Goal: Task Accomplishment & Management: Use online tool/utility

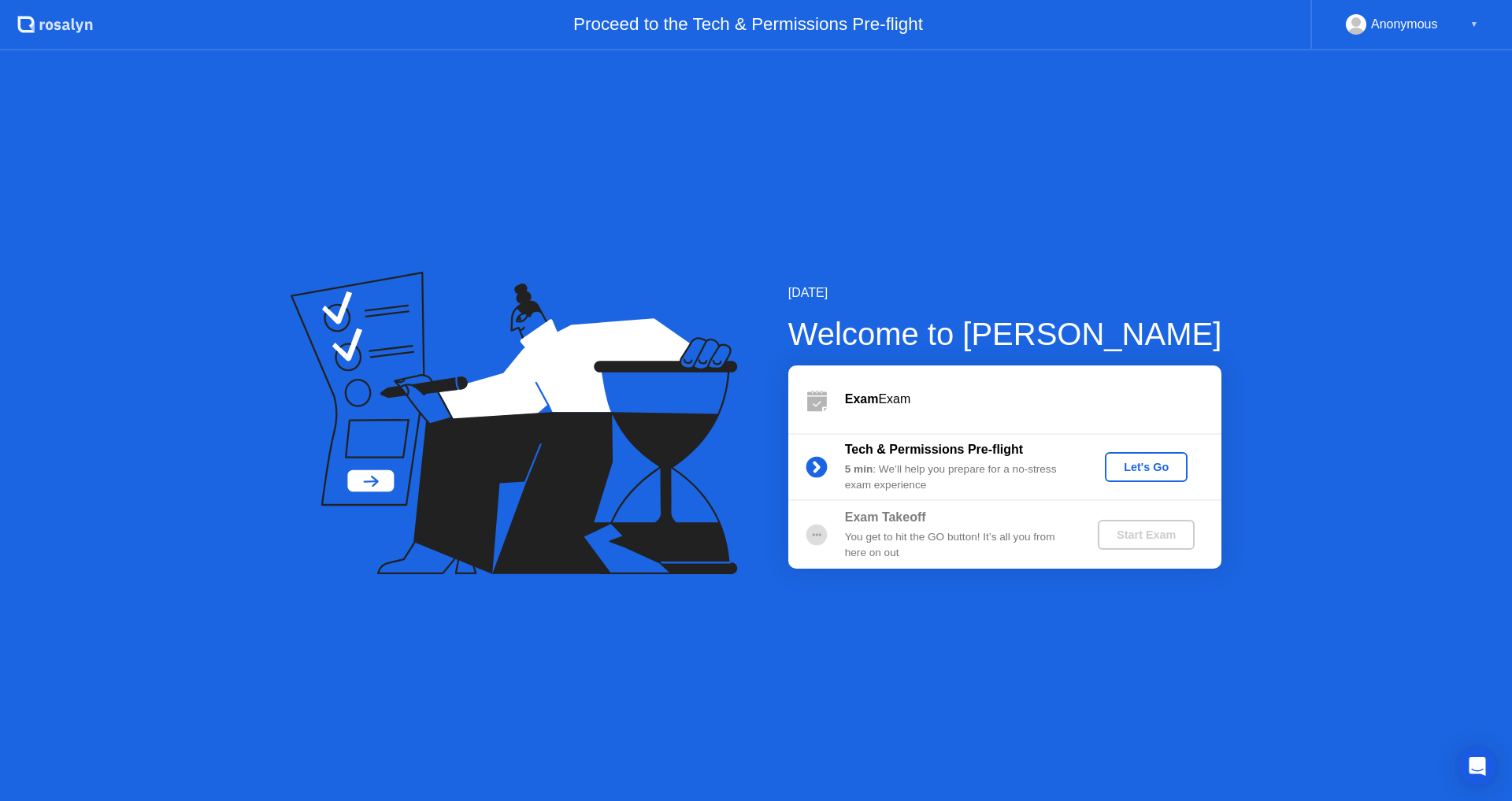
click at [1139, 464] on div "Let's Go" at bounding box center [1146, 467] width 70 height 13
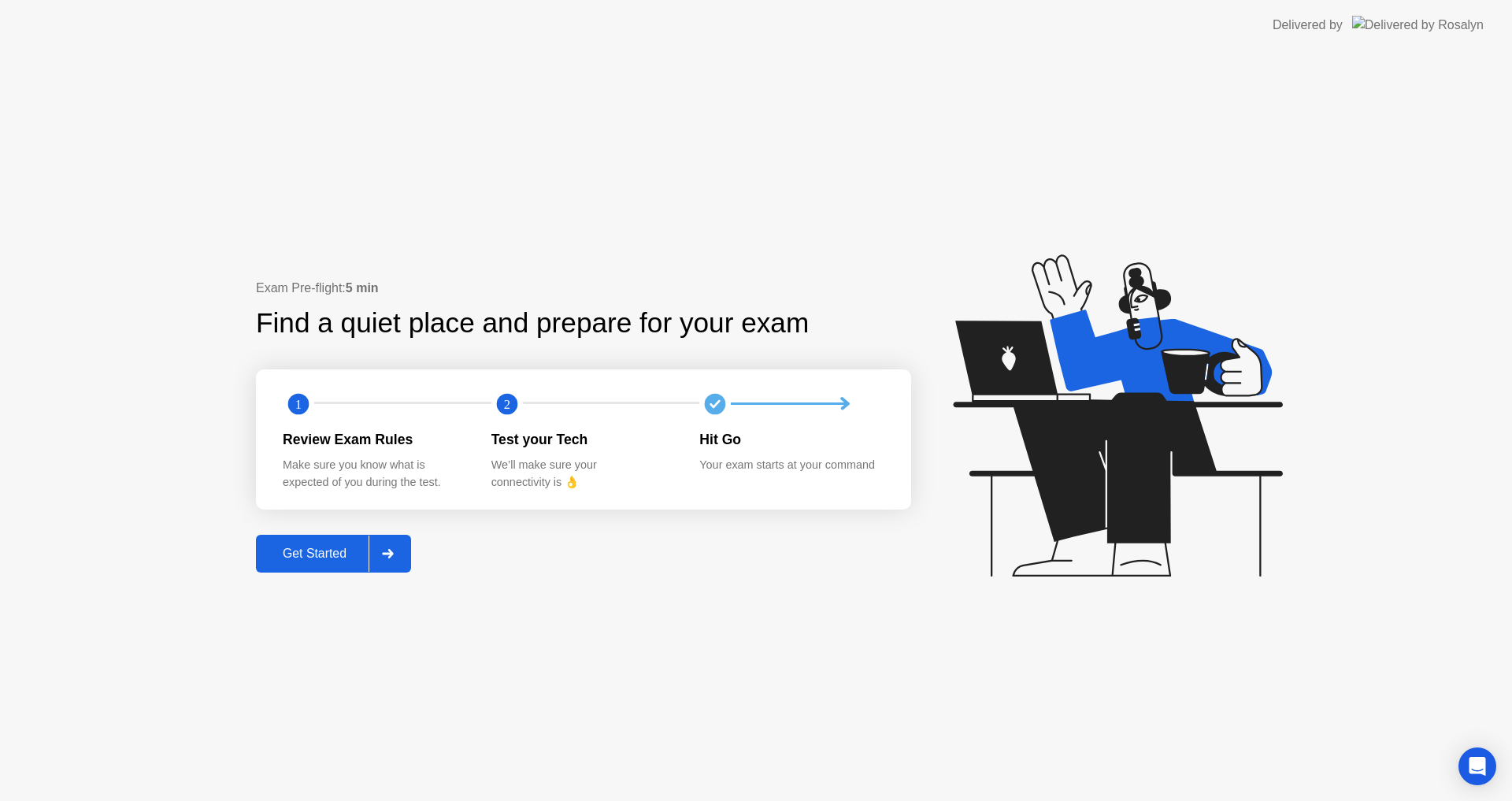
click at [313, 565] on button "Get Started" at bounding box center [333, 554] width 155 height 38
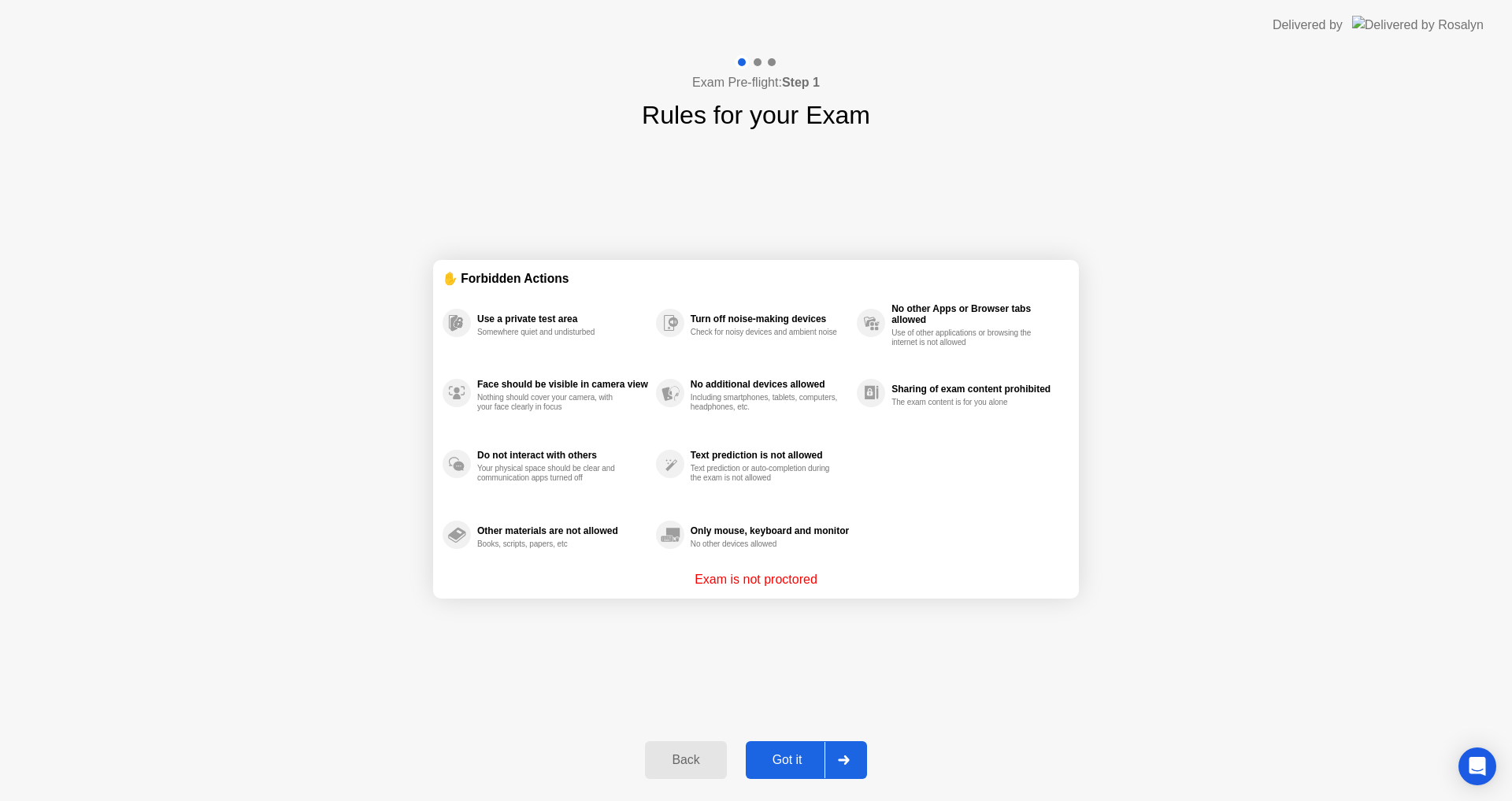
click at [808, 755] on div "Got it" at bounding box center [787, 760] width 74 height 14
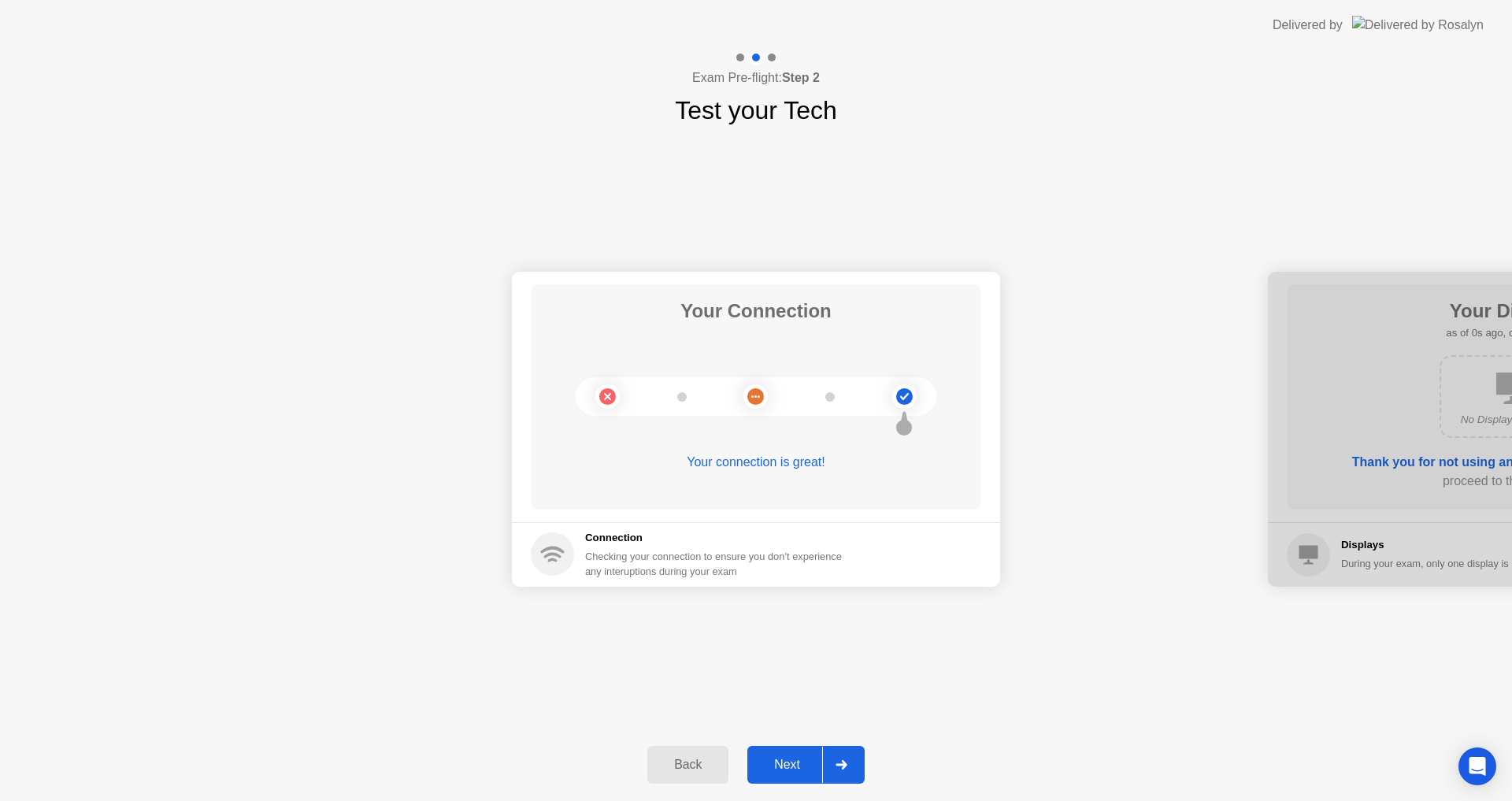
click at [793, 762] on div "Next" at bounding box center [787, 765] width 70 height 14
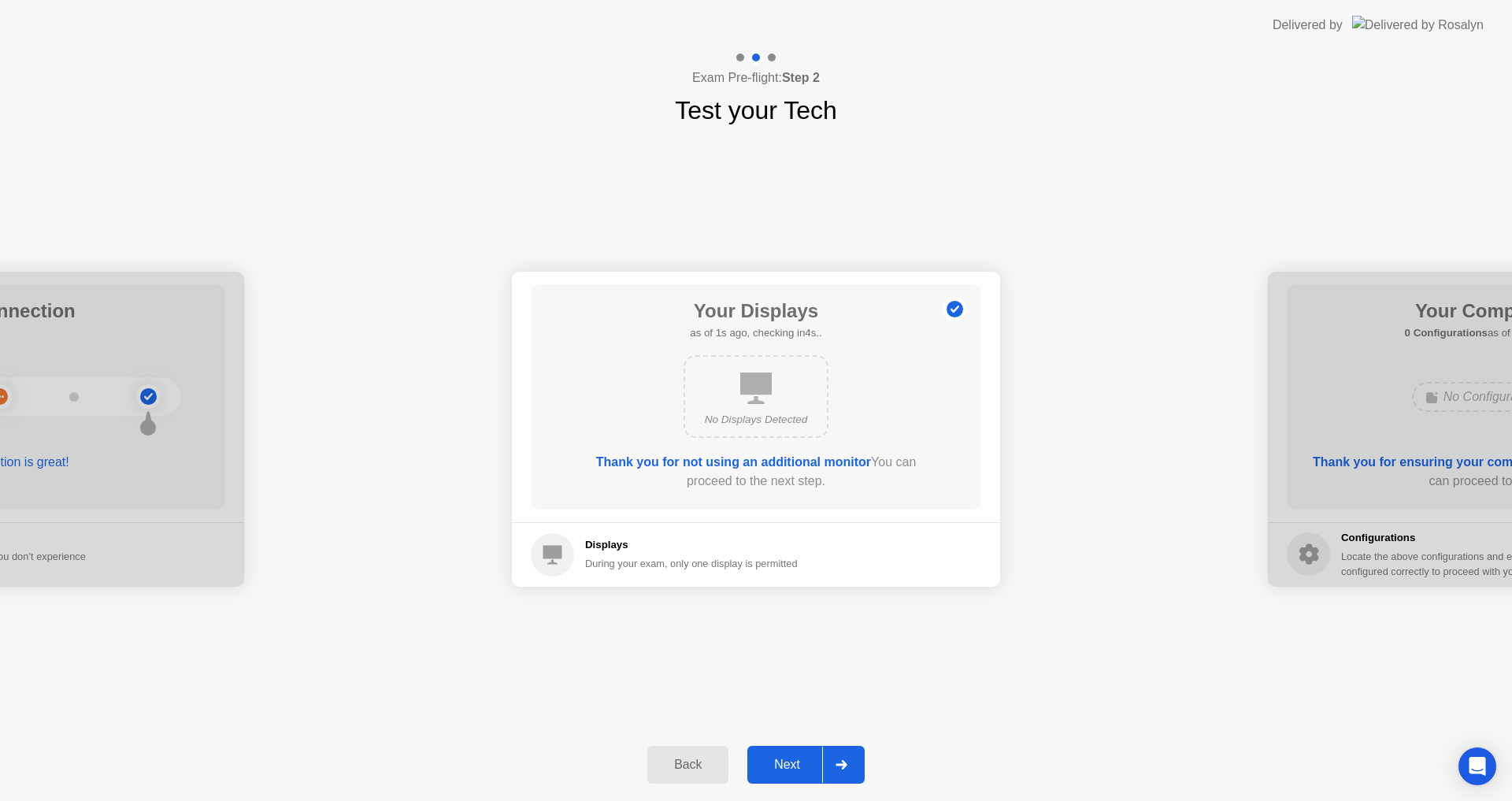
click at [792, 765] on div "Next" at bounding box center [787, 765] width 70 height 14
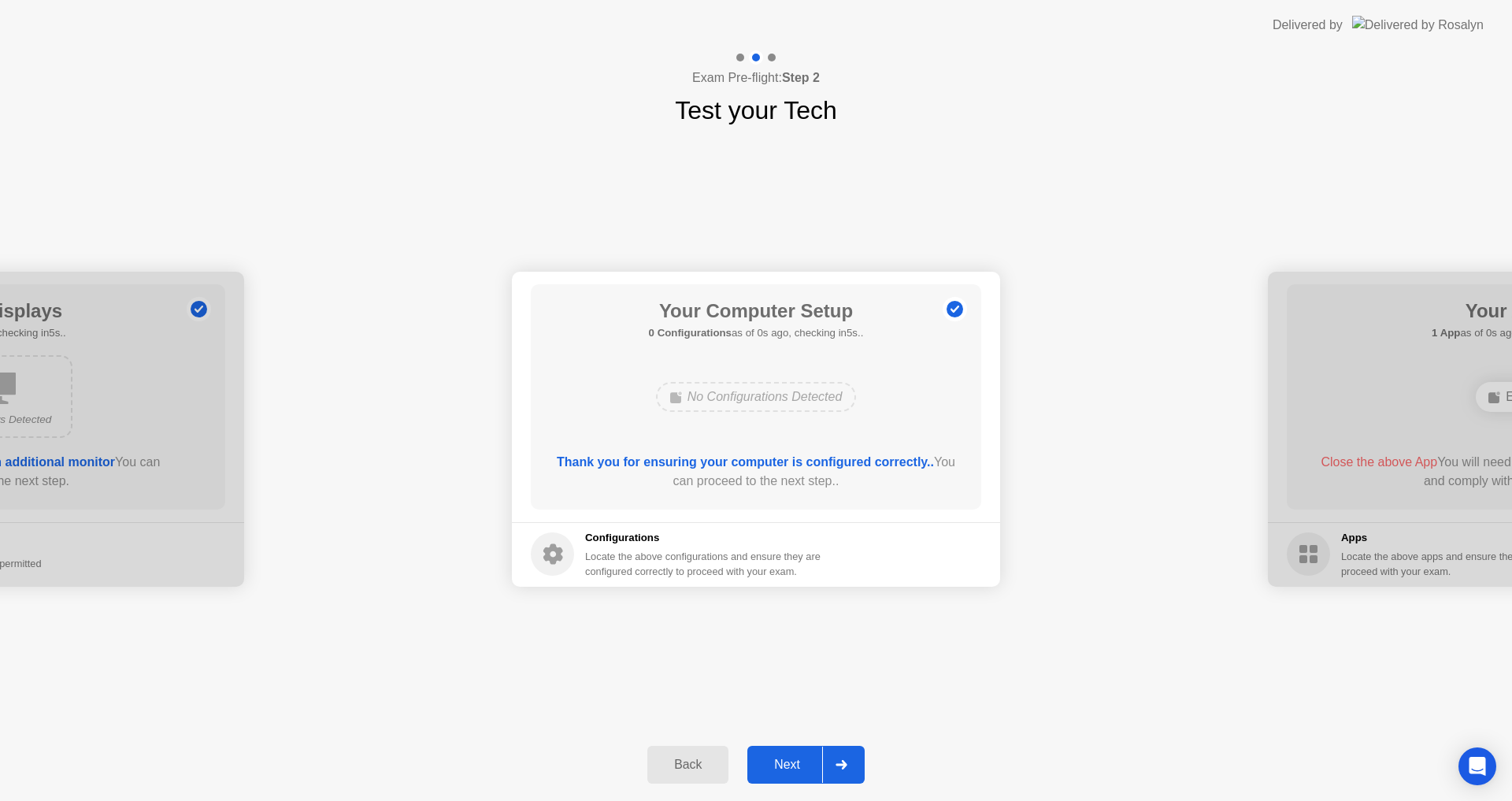
click at [792, 765] on div "Next" at bounding box center [787, 765] width 70 height 14
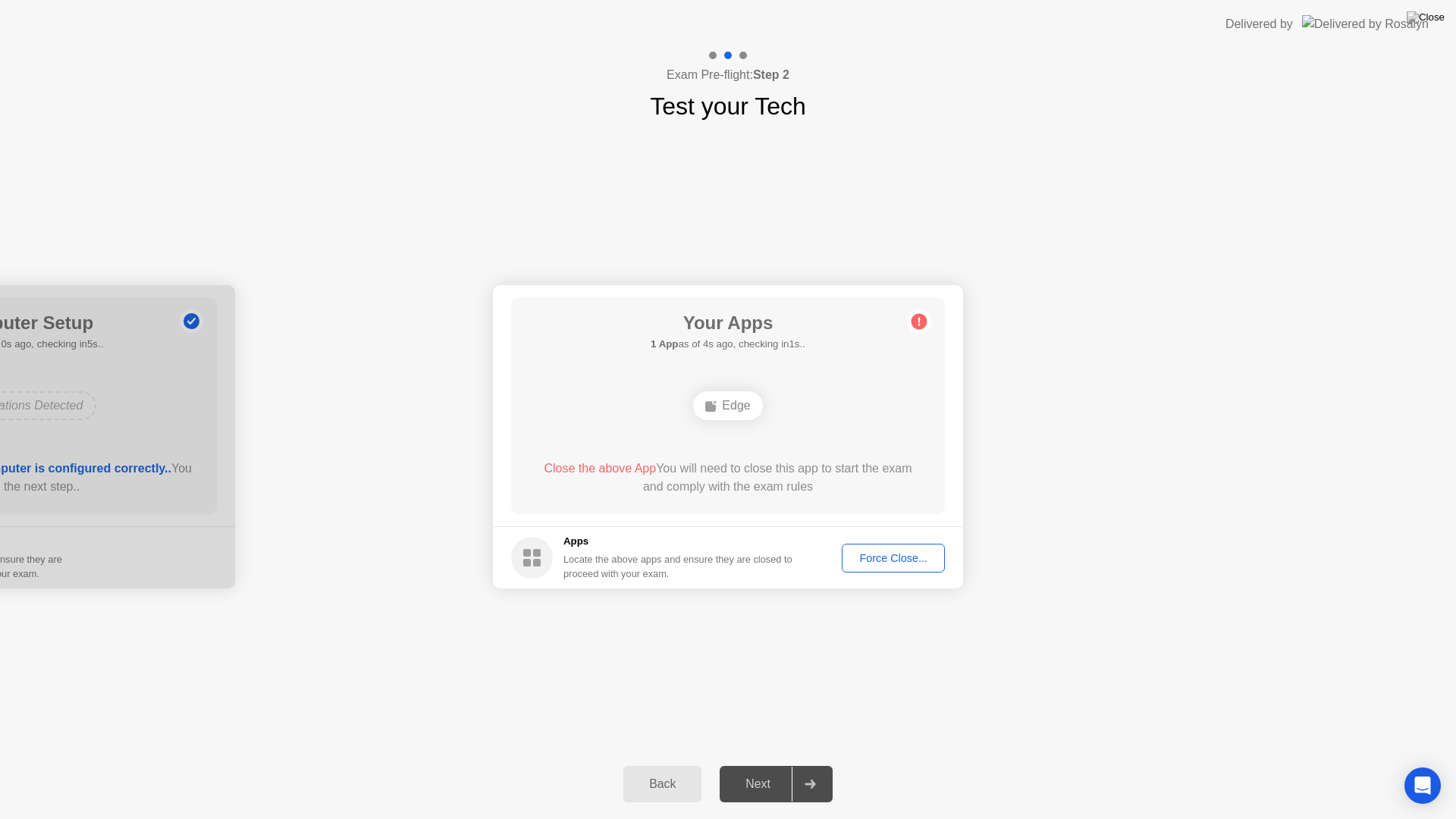
click at [875, 552] on div "Force Close..." at bounding box center [893, 558] width 92 height 12
click at [918, 552] on div "Force Close..." at bounding box center [893, 558] width 92 height 12
click at [896, 555] on div "Force Close..." at bounding box center [893, 558] width 92 height 12
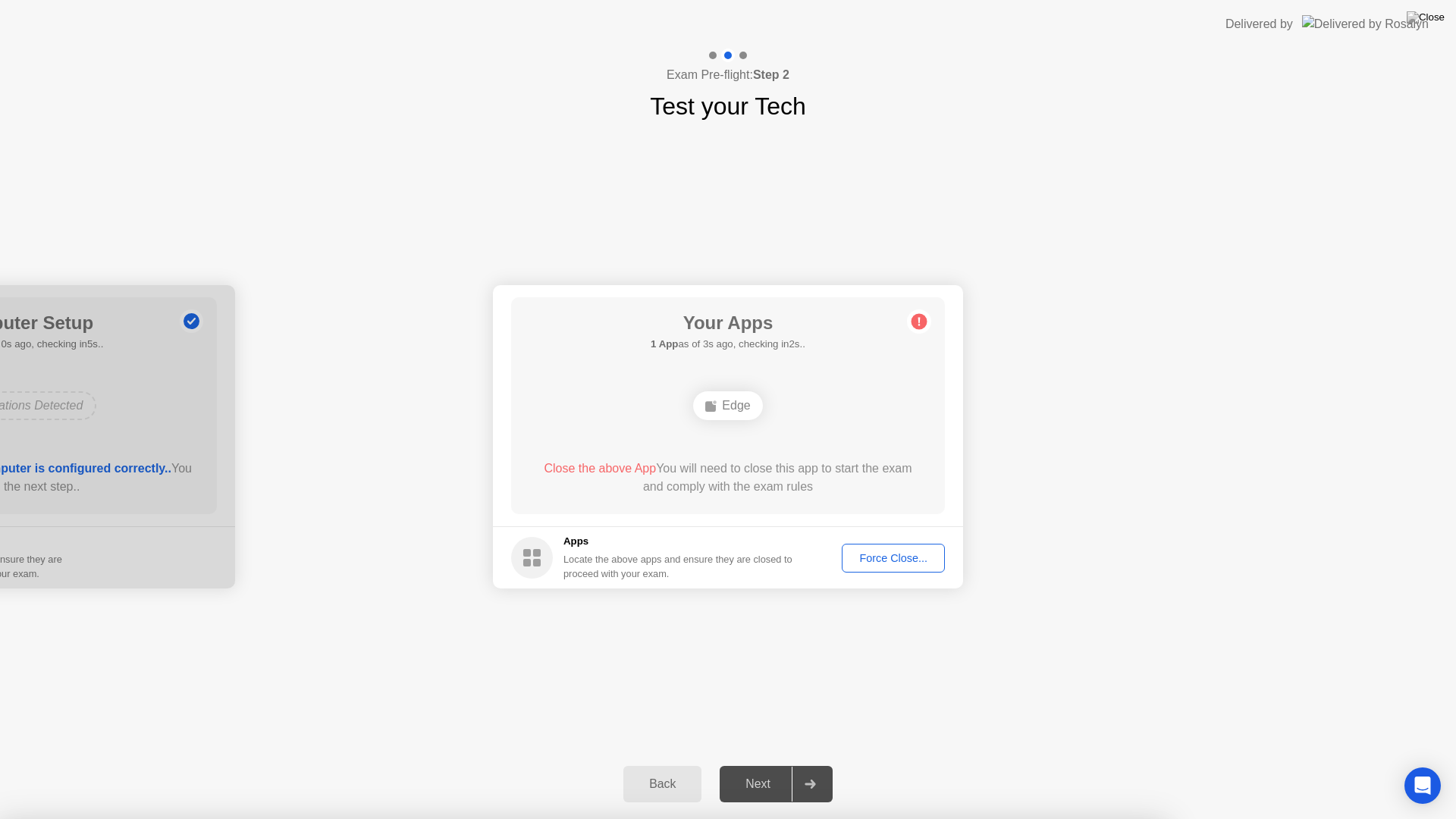
click at [650, 770] on div "Back" at bounding box center [663, 784] width 69 height 14
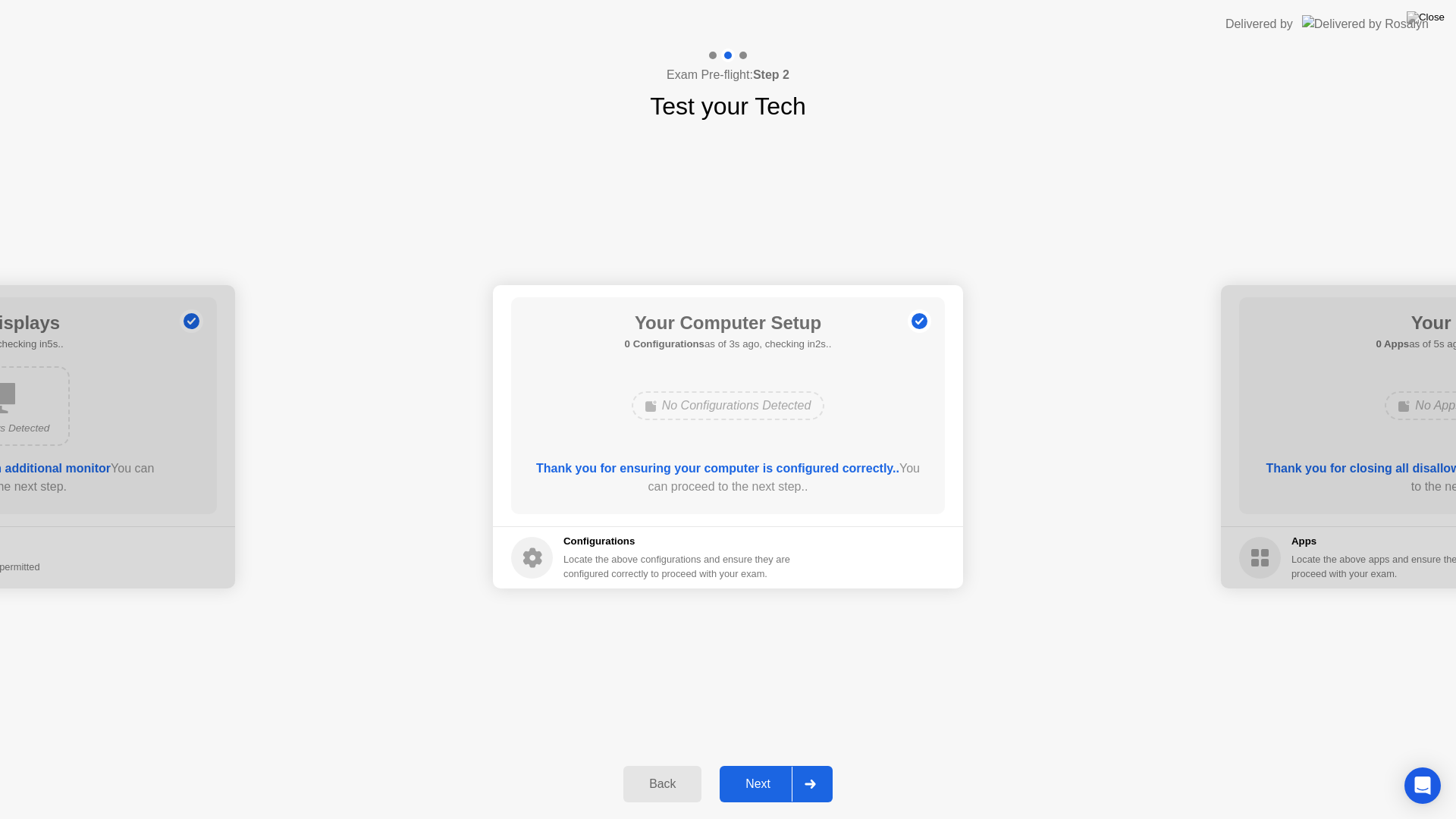
click at [762, 770] on div "Next" at bounding box center [758, 784] width 67 height 14
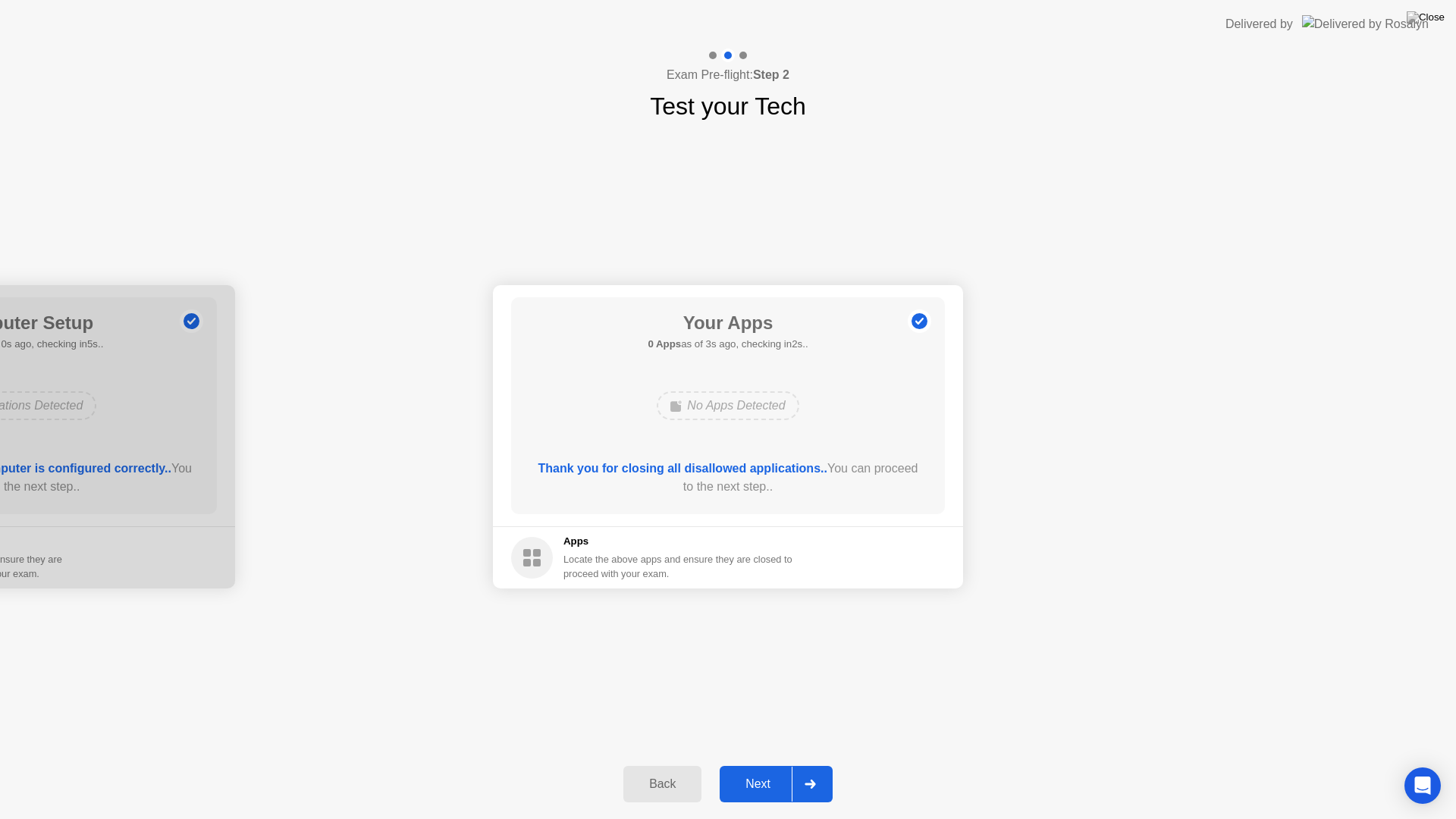
click at [731, 648] on div "Your Connection Your connection is great! Connection Checking your connection t…" at bounding box center [728, 436] width 1456 height 624
click at [775, 770] on div "Next" at bounding box center [758, 784] width 67 height 14
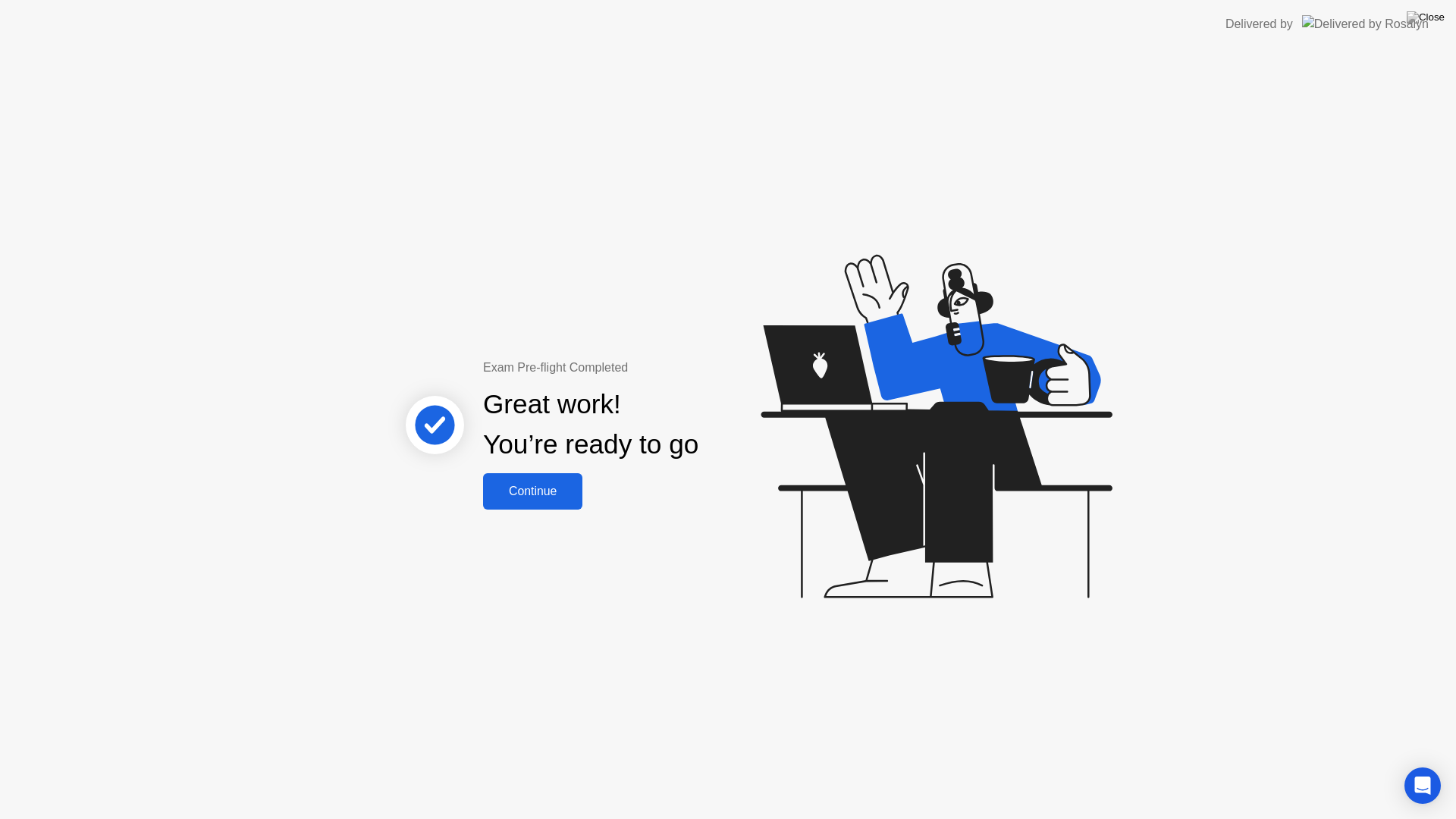
click at [554, 488] on div "Continue" at bounding box center [532, 491] width 90 height 14
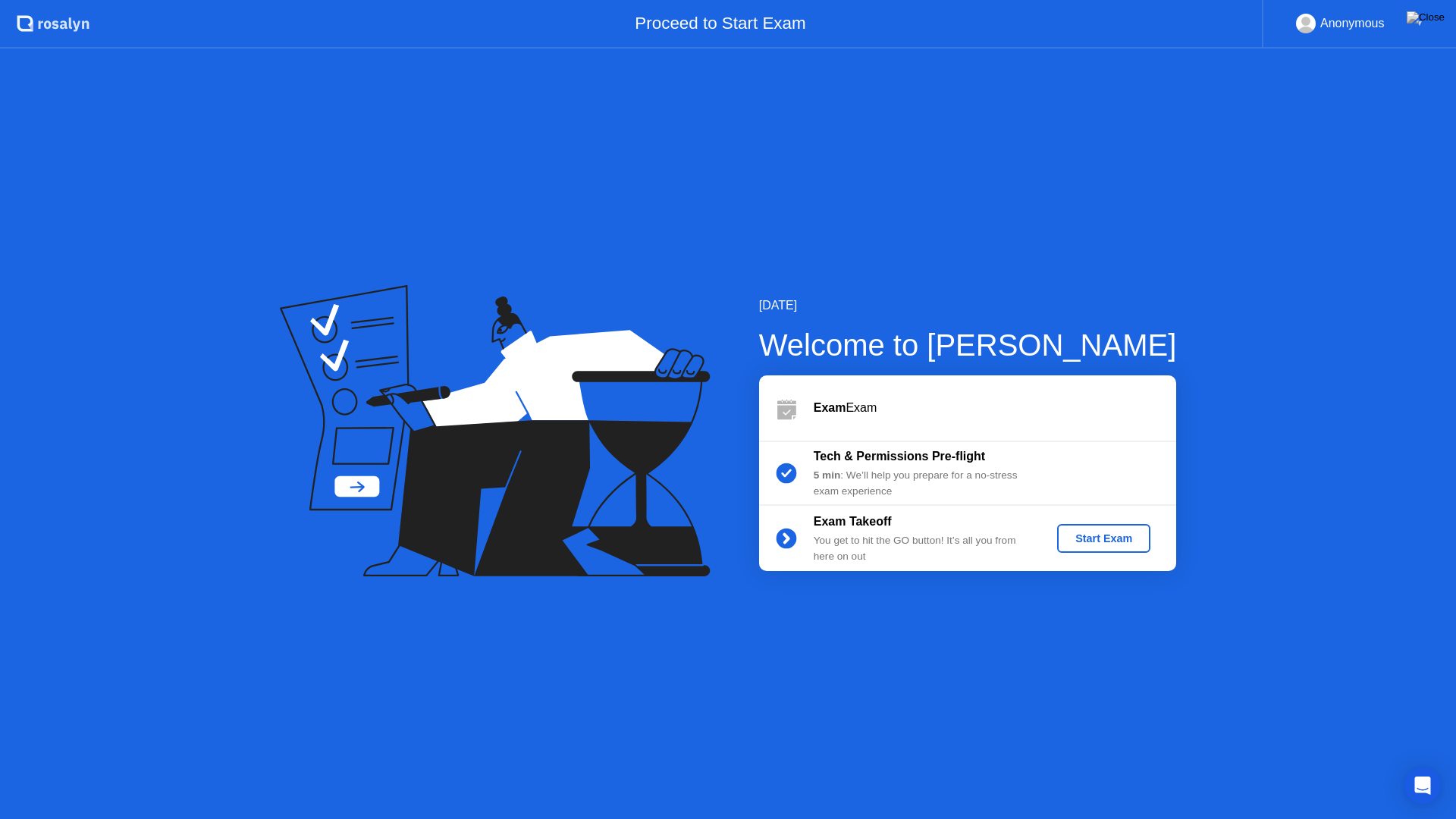
click at [1105, 539] on div "Start Exam" at bounding box center [1104, 538] width 81 height 12
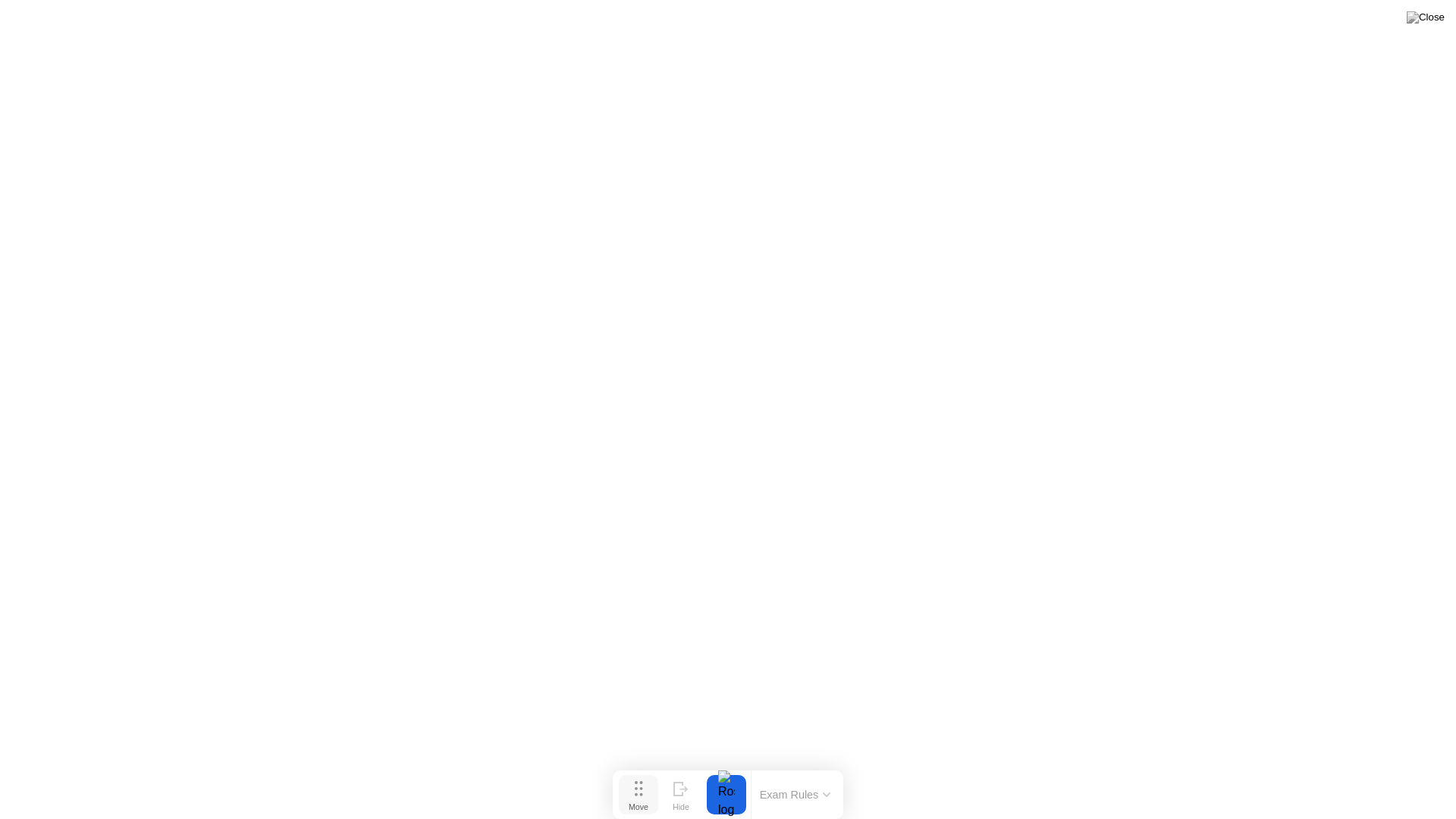
click at [643, 770] on button "Move" at bounding box center [638, 795] width 40 height 40
click at [803, 770] on button "Exam Rules" at bounding box center [795, 795] width 80 height 14
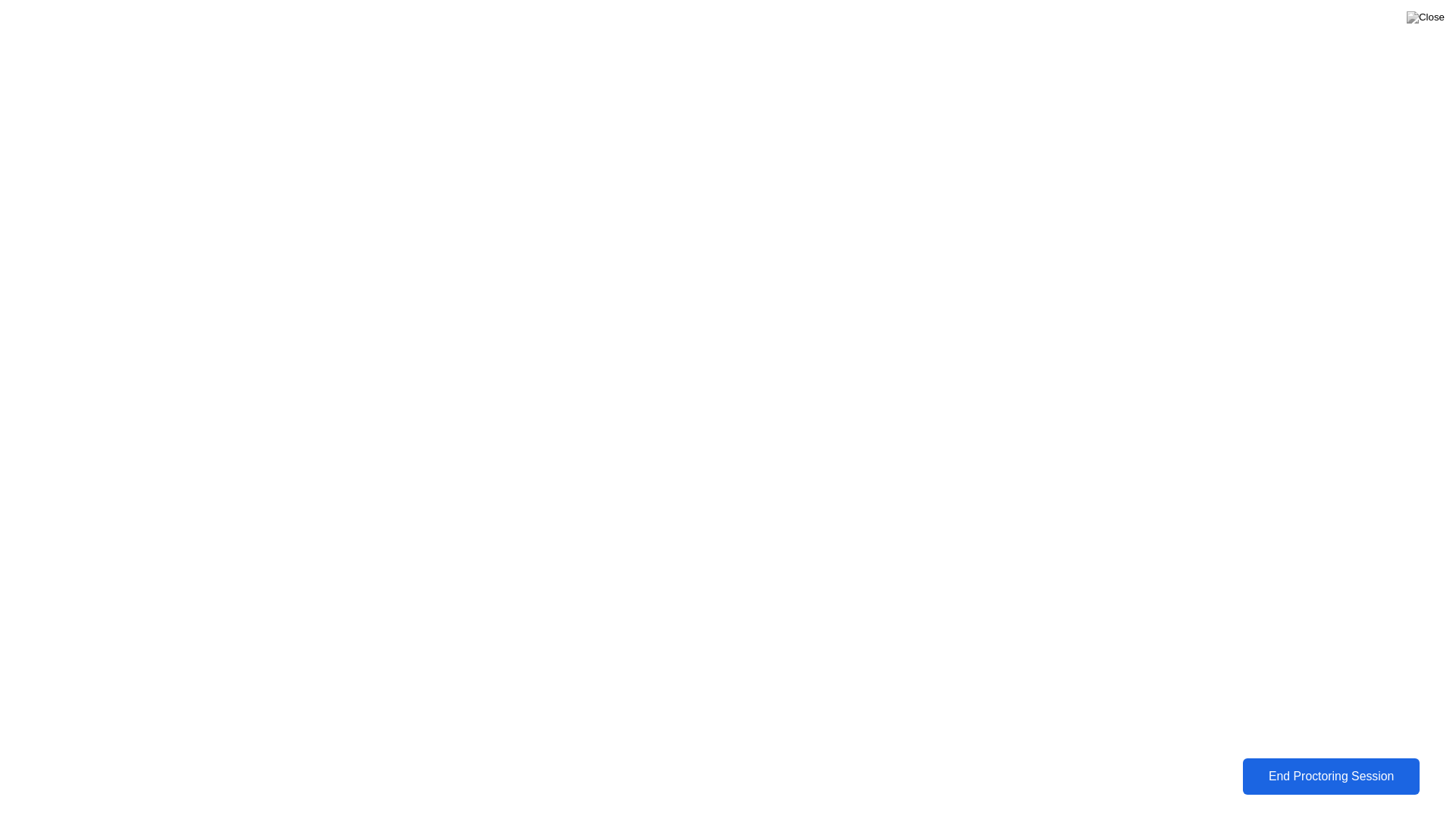
click at [1355, 770] on div "End Proctoring Session" at bounding box center [1330, 776] width 168 height 14
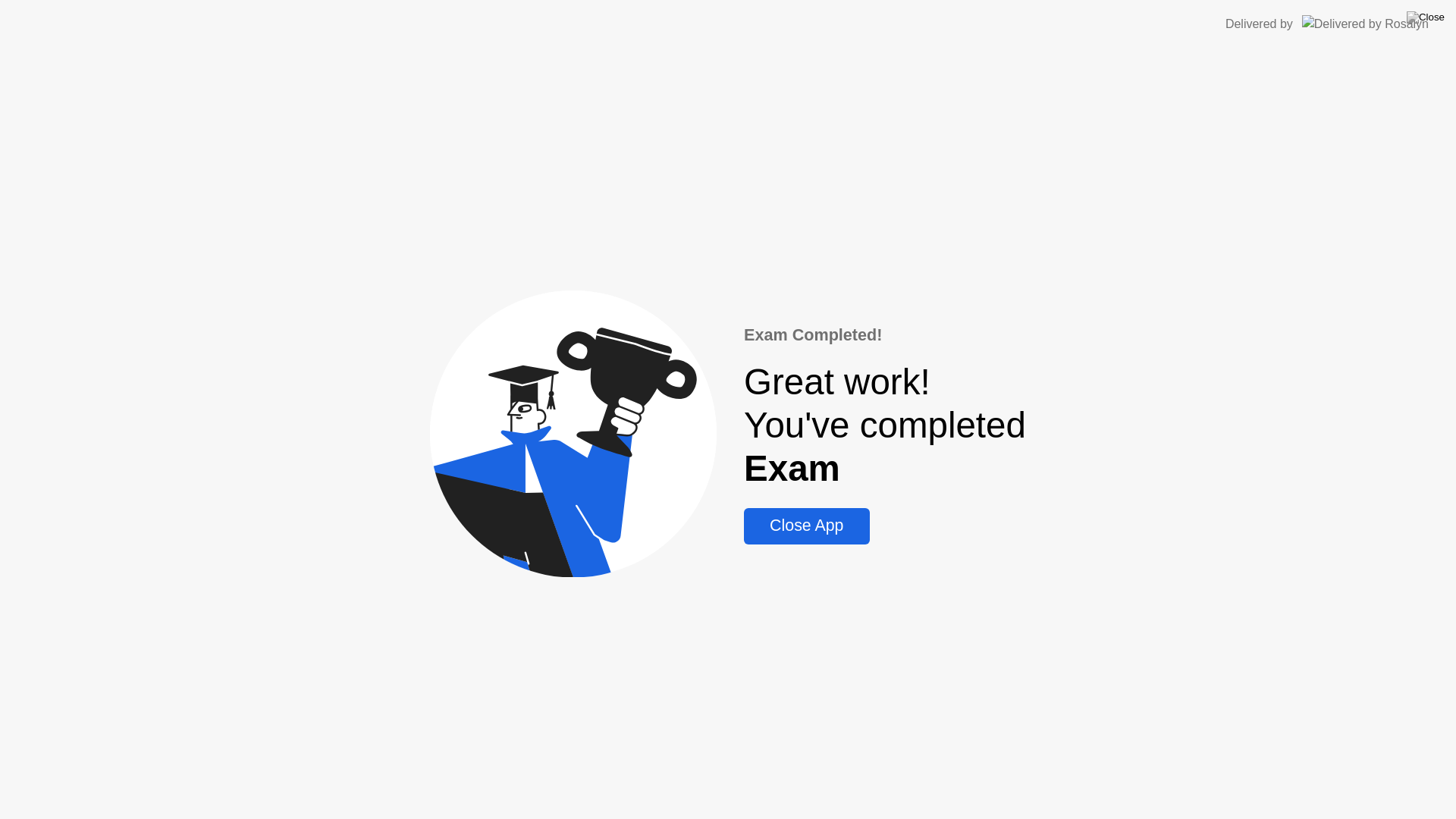
click at [806, 522] on div "Close App" at bounding box center [806, 525] width 116 height 19
